Goal: Task Accomplishment & Management: Use online tool/utility

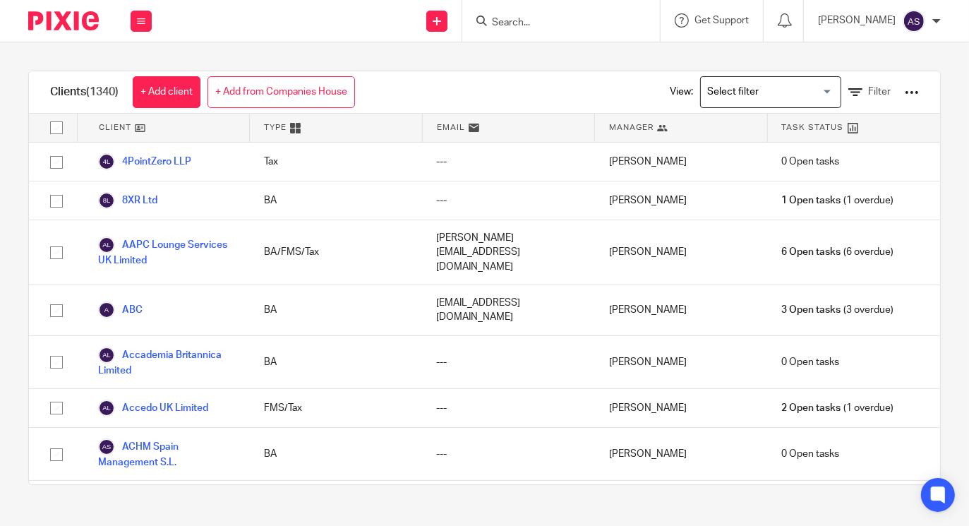
click at [536, 11] on div at bounding box center [561, 21] width 198 height 42
click at [536, 17] on input "Search" at bounding box center [554, 23] width 127 height 13
type input "jou"
click at [528, 49] on link at bounding box center [575, 54] width 175 height 21
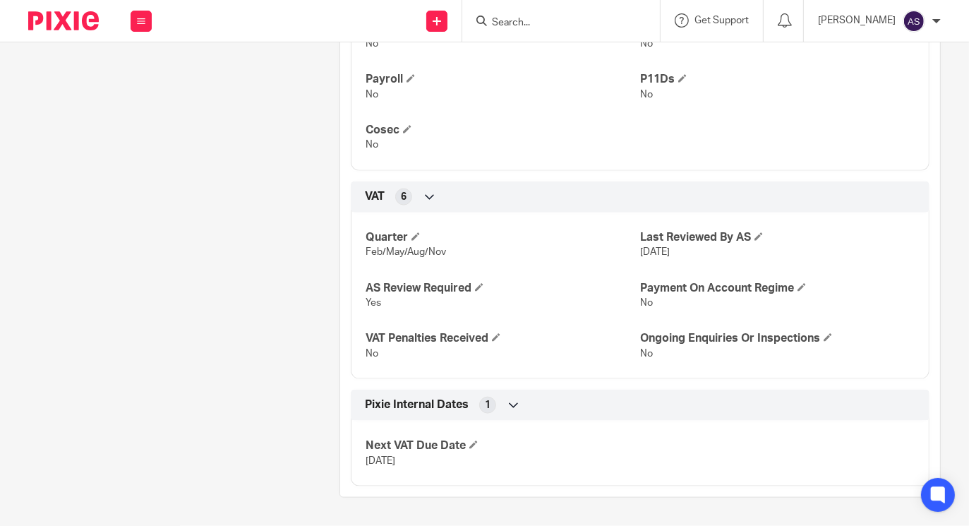
scroll to position [1637, 0]
click at [479, 286] on span at bounding box center [479, 287] width 8 height 8
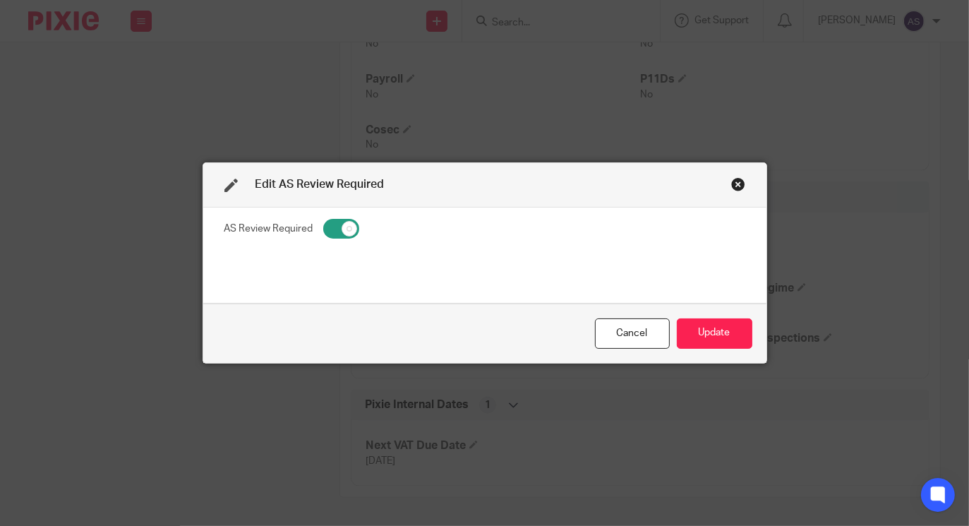
click at [330, 227] on input "checkbox" at bounding box center [341, 229] width 36 height 20
checkbox input "false"
click at [691, 337] on button "Update" at bounding box center [715, 333] width 76 height 30
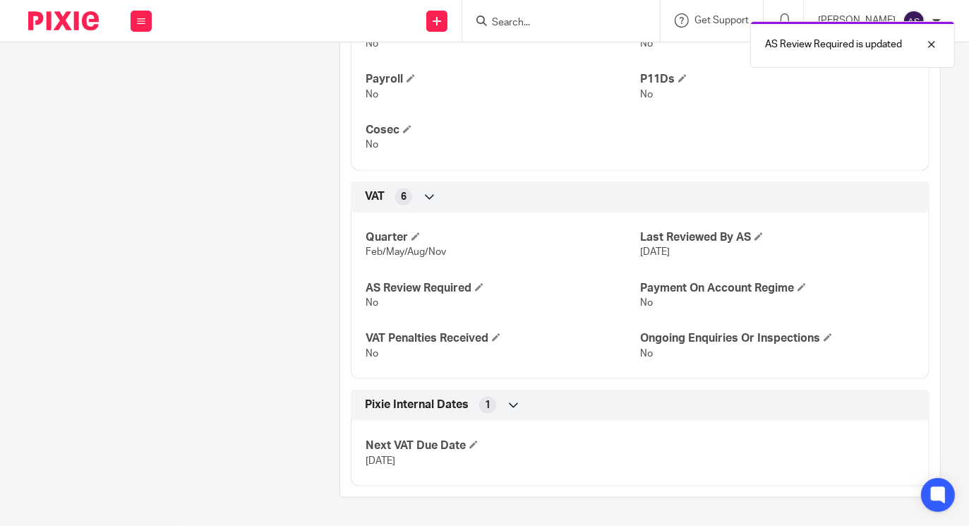
click at [755, 222] on div "Quarter Feb/May/Aug/Nov Last Reviewed By AS 10 Sep 2024 AS Review Required No P…" at bounding box center [640, 290] width 579 height 177
click at [755, 232] on span at bounding box center [759, 236] width 8 height 8
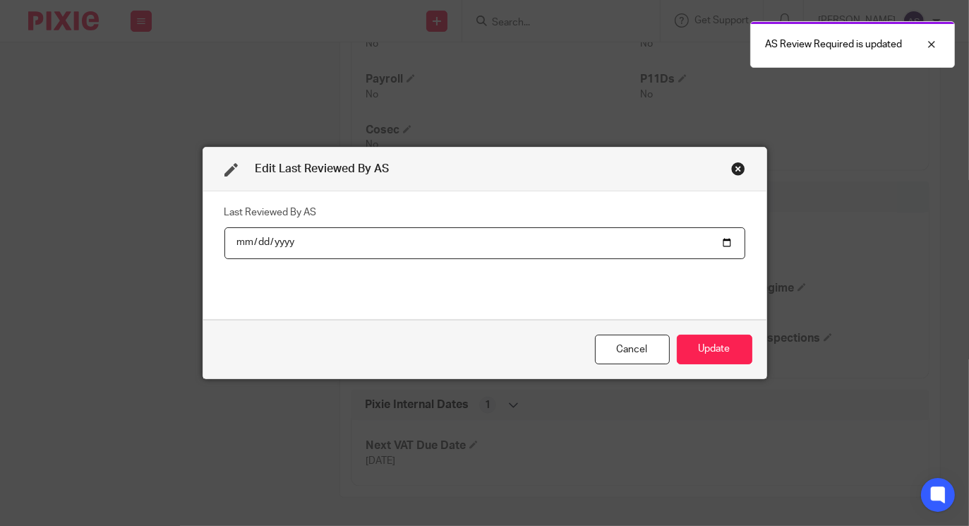
click at [719, 239] on input "2024-09-10" at bounding box center [484, 243] width 521 height 32
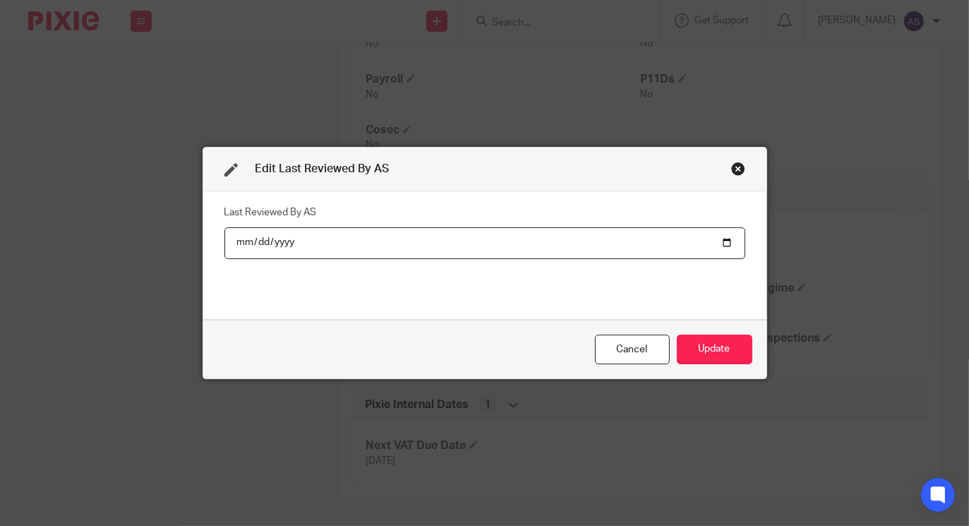
type input "2025-09-16"
click at [693, 347] on button "Update" at bounding box center [715, 350] width 76 height 30
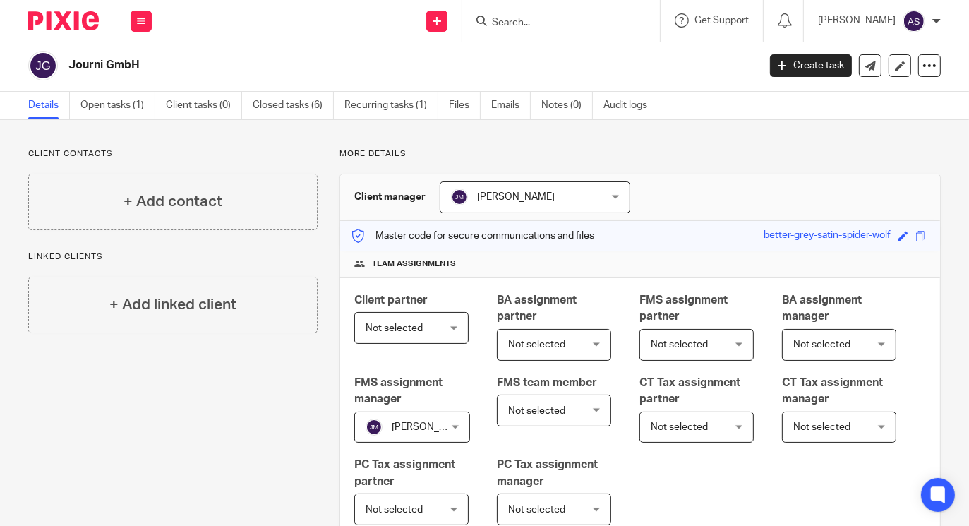
scroll to position [0, 0]
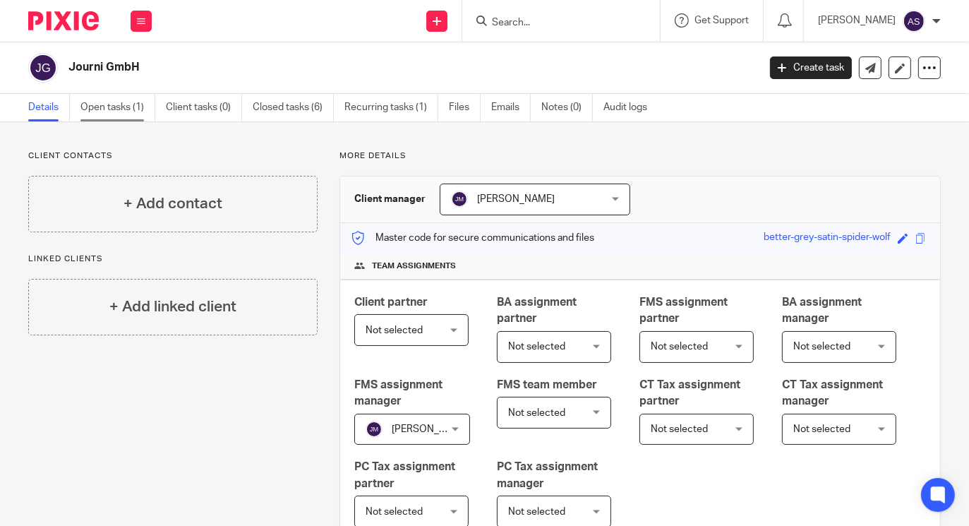
click at [98, 103] on link "Open tasks (1)" at bounding box center [117, 108] width 75 height 28
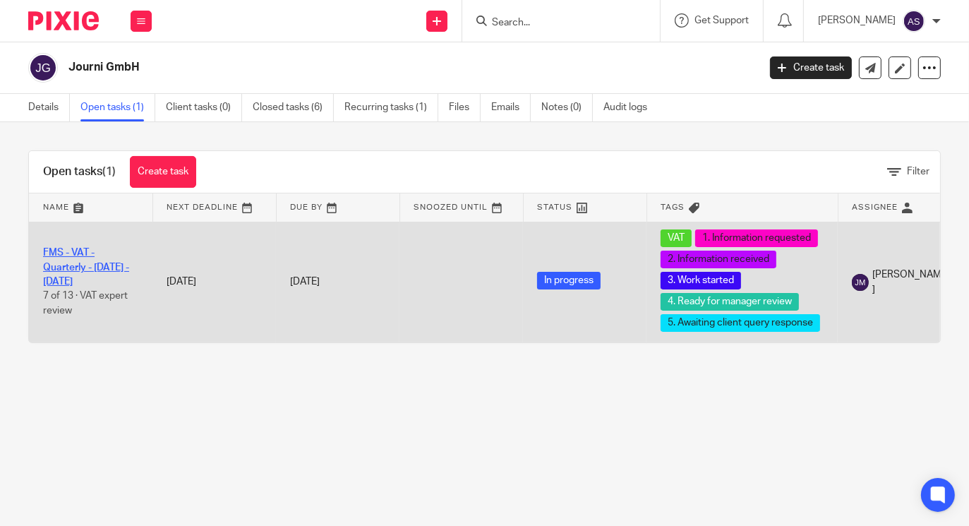
click at [77, 269] on link "FMS - VAT - Quarterly - [DATE] - [DATE]" at bounding box center [86, 267] width 86 height 39
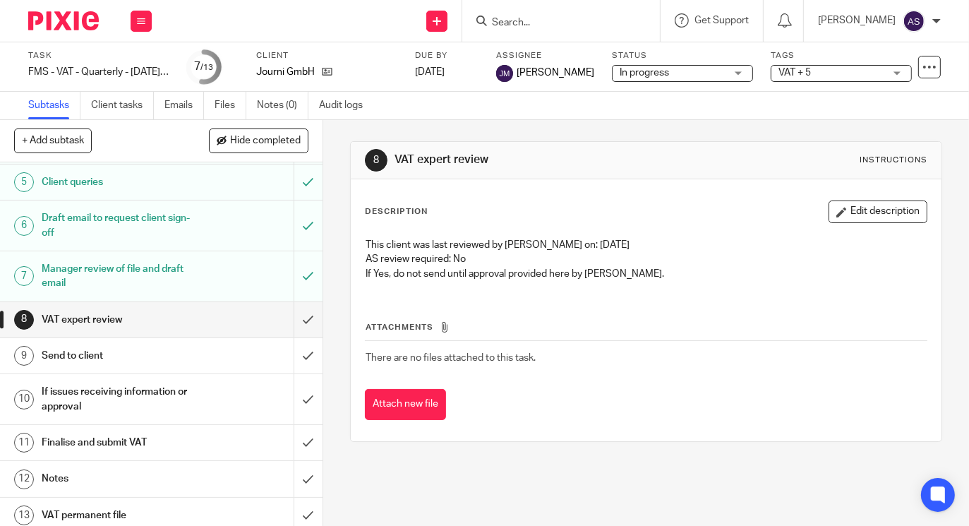
scroll to position [164, 0]
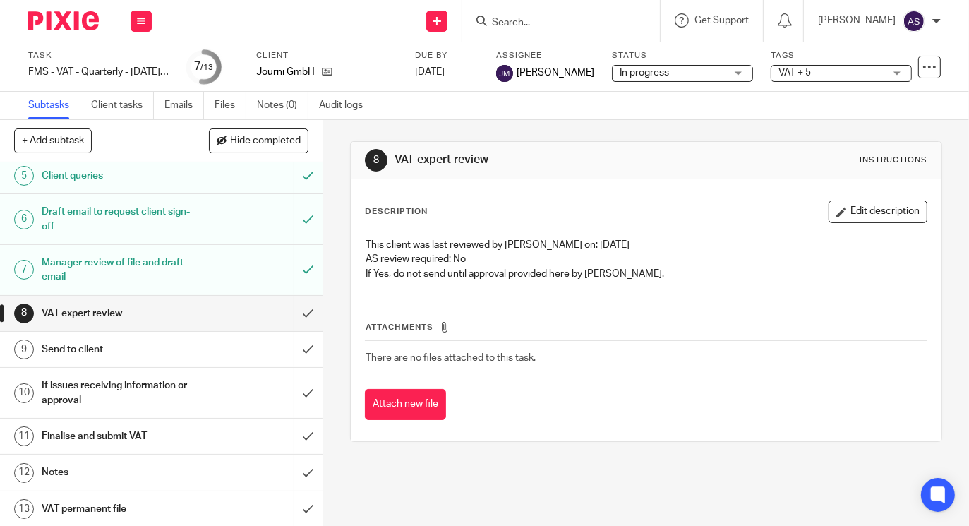
click at [116, 505] on h1 "VAT permanent file" at bounding box center [121, 508] width 159 height 21
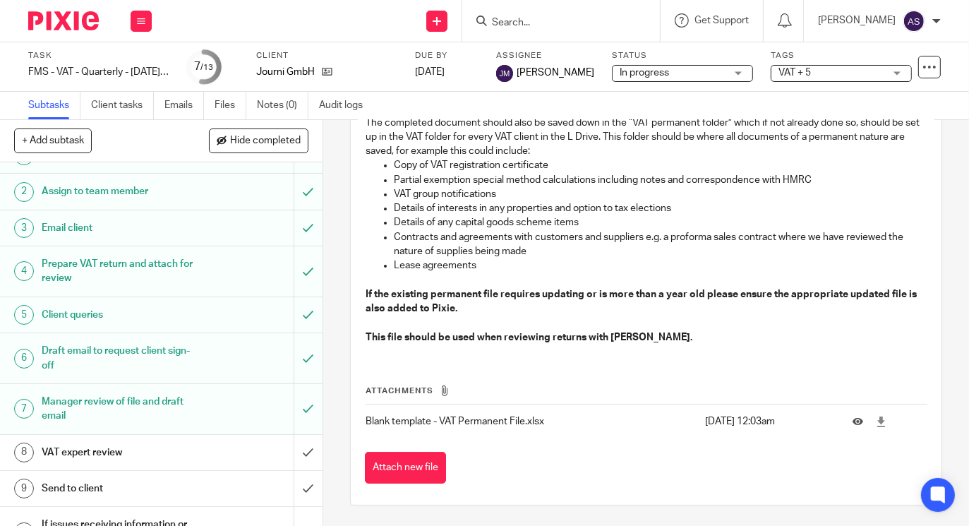
scroll to position [88, 0]
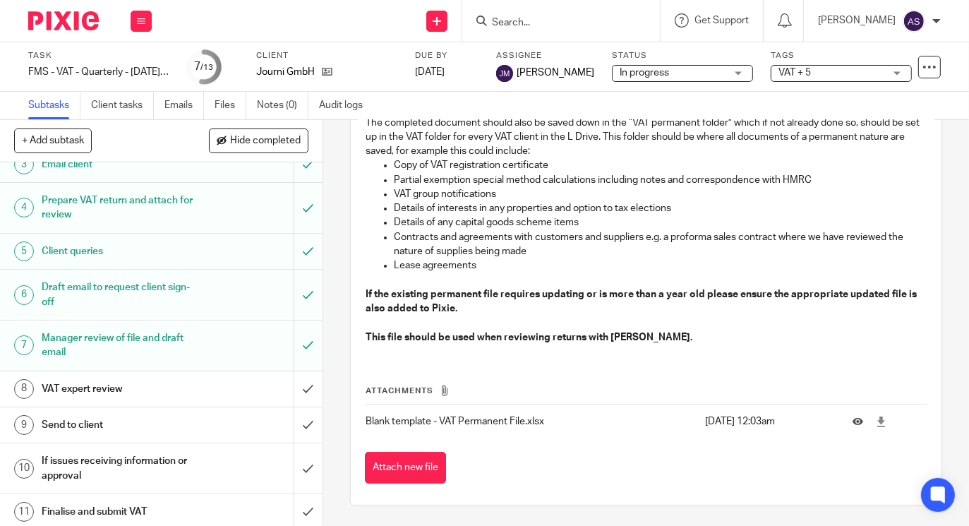
click at [113, 383] on h1 "VAT expert review" at bounding box center [121, 388] width 159 height 21
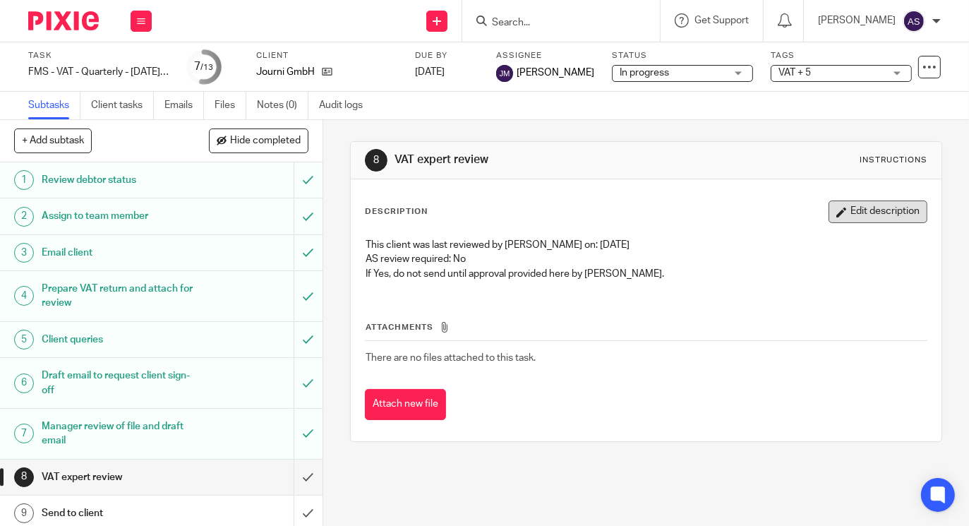
click at [859, 205] on button "Edit description" at bounding box center [878, 211] width 99 height 23
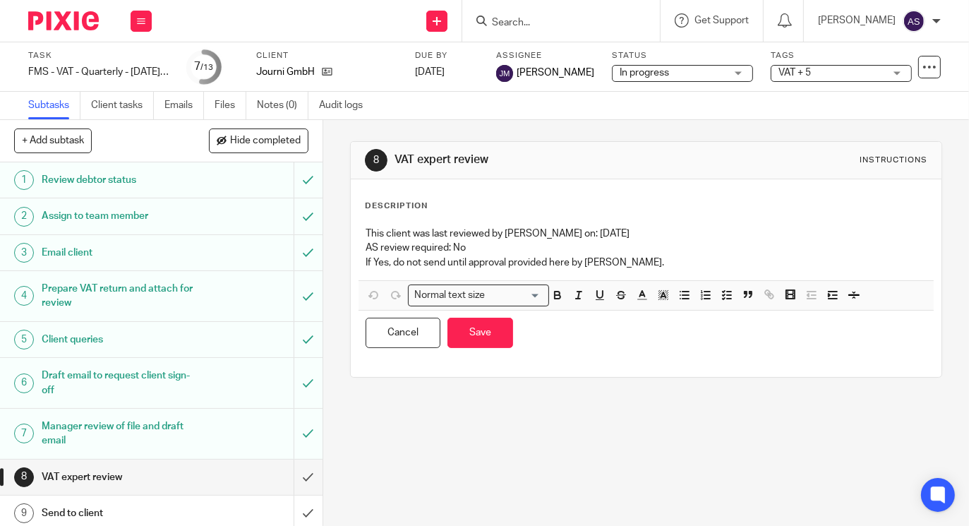
click at [620, 265] on p "If Yes, do not send until approval provided here by [PERSON_NAME]." at bounding box center [646, 263] width 561 height 14
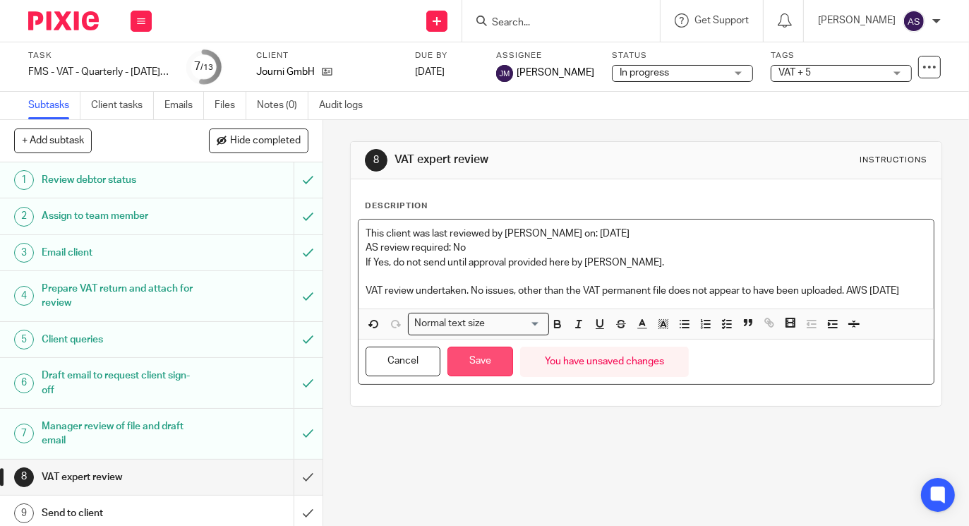
click at [467, 373] on button "Save" at bounding box center [481, 362] width 66 height 30
